Goal: Check status: Check status

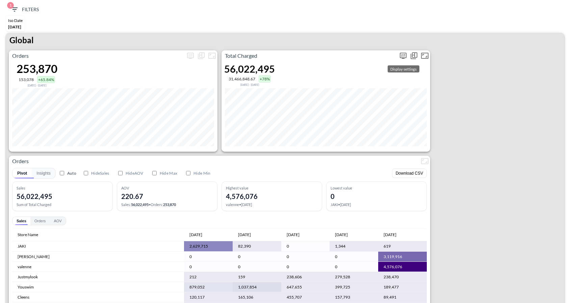
click at [402, 55] on icon "more" at bounding box center [403, 55] width 4 height 3
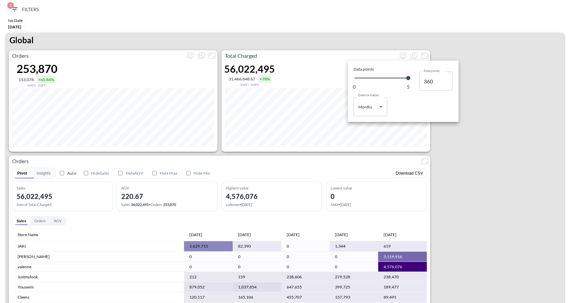
click at [377, 109] on body "BI.P.EYE, Interactive Analytics Dashboards 1 Filters Iso Date [DATE] Global Ord…" at bounding box center [286, 151] width 572 height 303
click at [372, 124] on li "Days" at bounding box center [371, 124] width 34 height 10
type input "Days"
type input "153"
click at [479, 158] on div at bounding box center [286, 151] width 572 height 303
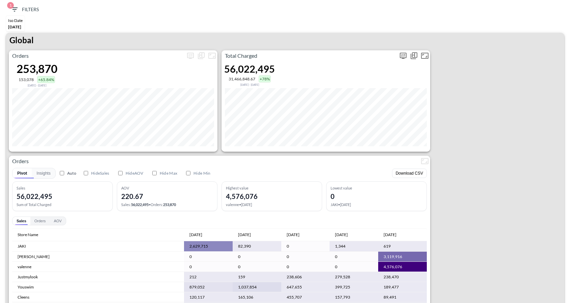
click at [402, 57] on icon "more" at bounding box center [403, 56] width 7 height 6
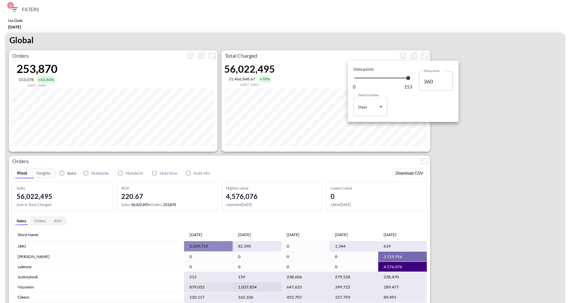
click at [379, 114] on body "BI.P.EYE, Interactive Analytics Dashboards 1 Filters Iso Date [DATE] Global Ord…" at bounding box center [286, 151] width 572 height 303
click at [377, 137] on li "Months" at bounding box center [371, 134] width 34 height 10
type input "Months"
click at [479, 178] on div at bounding box center [286, 151] width 572 height 303
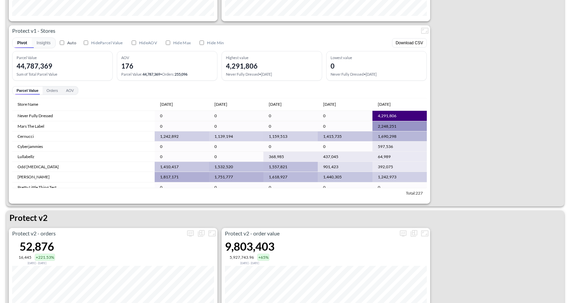
scroll to position [1224, 0]
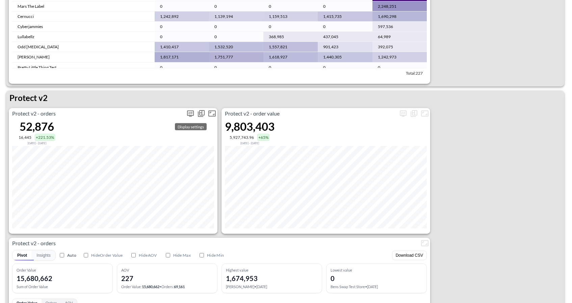
click at [193, 113] on icon "more" at bounding box center [191, 113] width 8 height 8
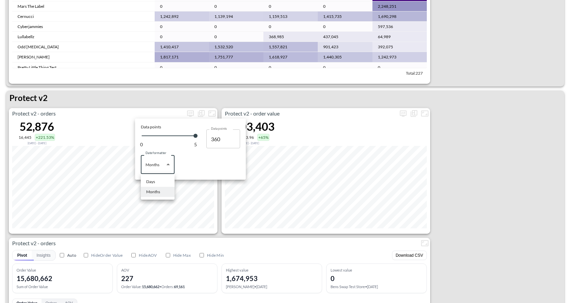
click at [167, 161] on body "BI.P.EYE, Interactive Analytics Dashboards 1 Filters Iso Date [DATE] Global Ord…" at bounding box center [286, 151] width 572 height 303
click at [171, 187] on li "Days" at bounding box center [158, 182] width 34 height 10
type input "Days"
type input "153"
click at [109, 166] on div at bounding box center [286, 151] width 572 height 303
